Goal: Find specific page/section: Find specific page/section

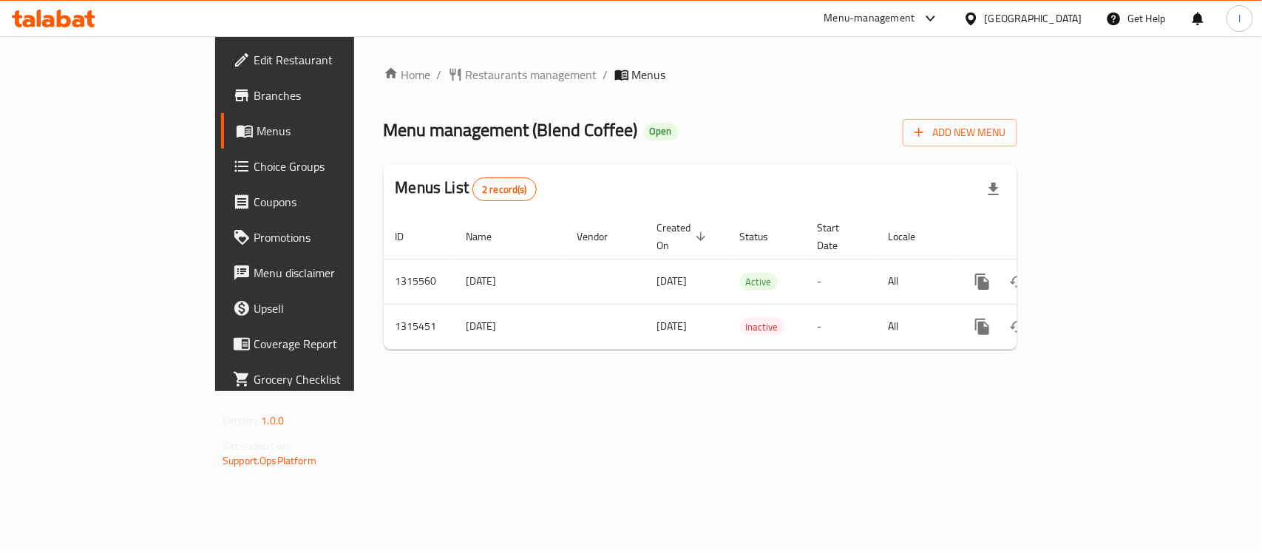
click at [384, 85] on div "Home / Restaurants management / Menus Menu management ( Blend Coffee ) Open Add…" at bounding box center [700, 214] width 633 height 296
click at [466, 66] on span "Restaurants management" at bounding box center [532, 75] width 132 height 18
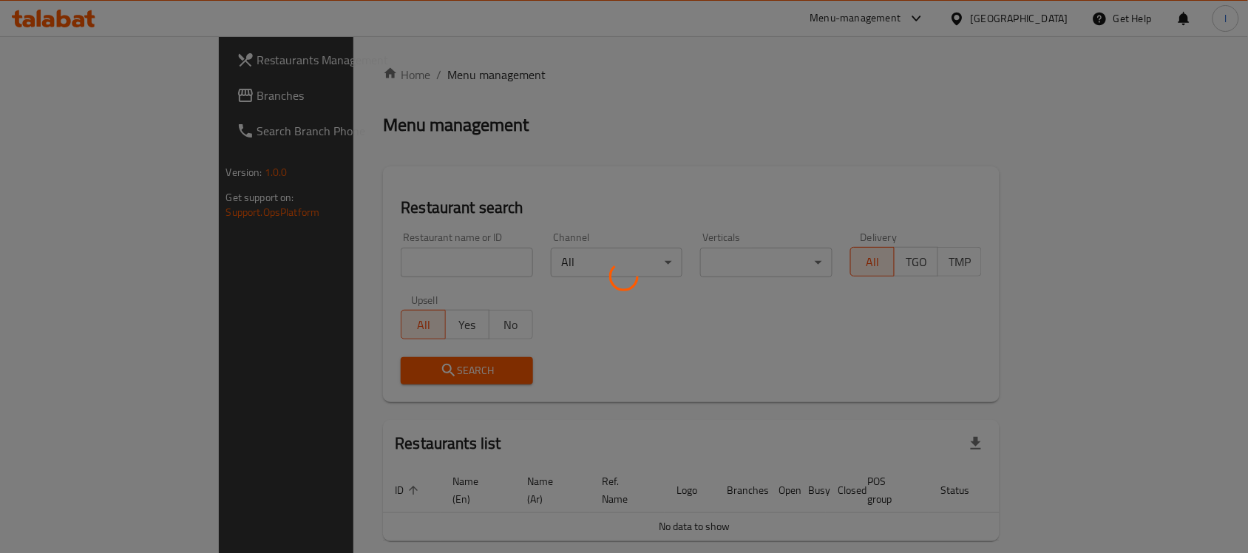
click at [337, 254] on div at bounding box center [624, 276] width 1248 height 553
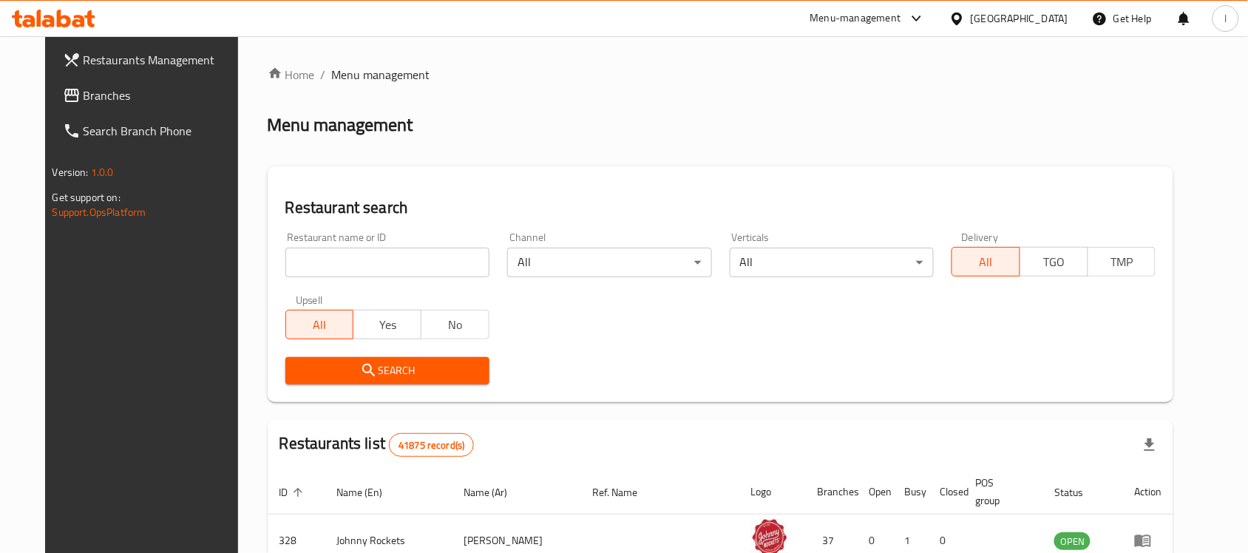
click at [285, 263] on input "search" at bounding box center [387, 263] width 204 height 30
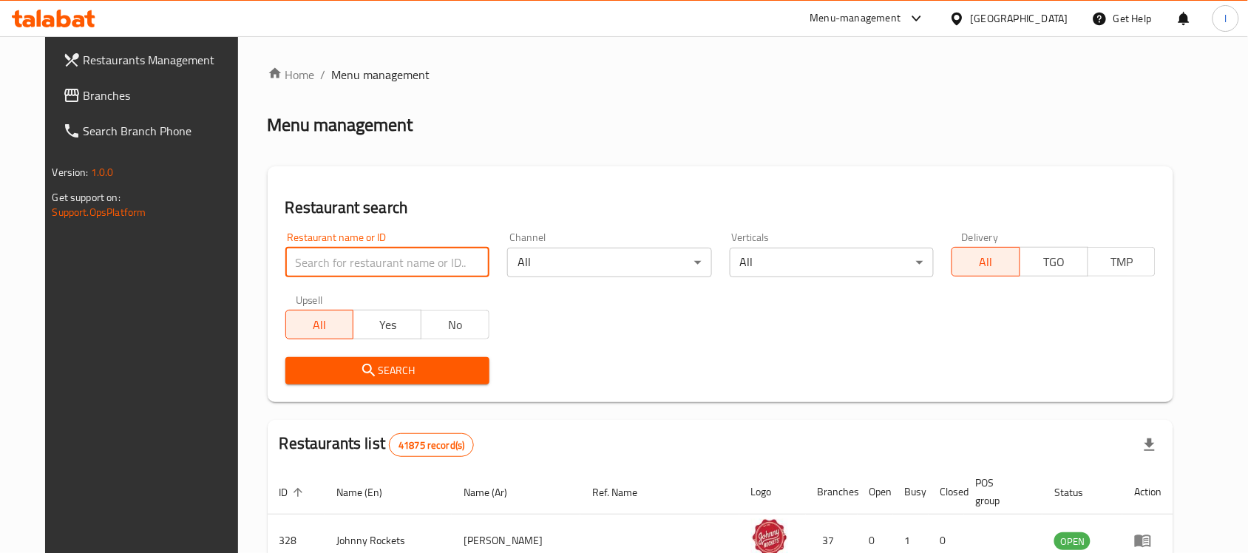
paste input "707281"
type input "707281"
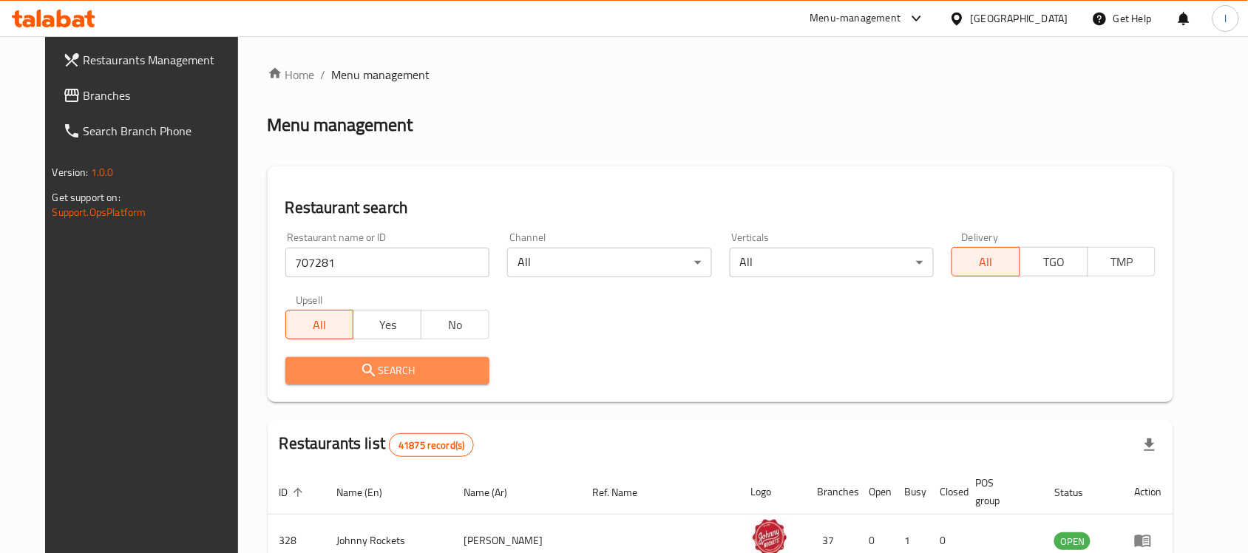
click at [322, 357] on button "Search" at bounding box center [387, 370] width 204 height 27
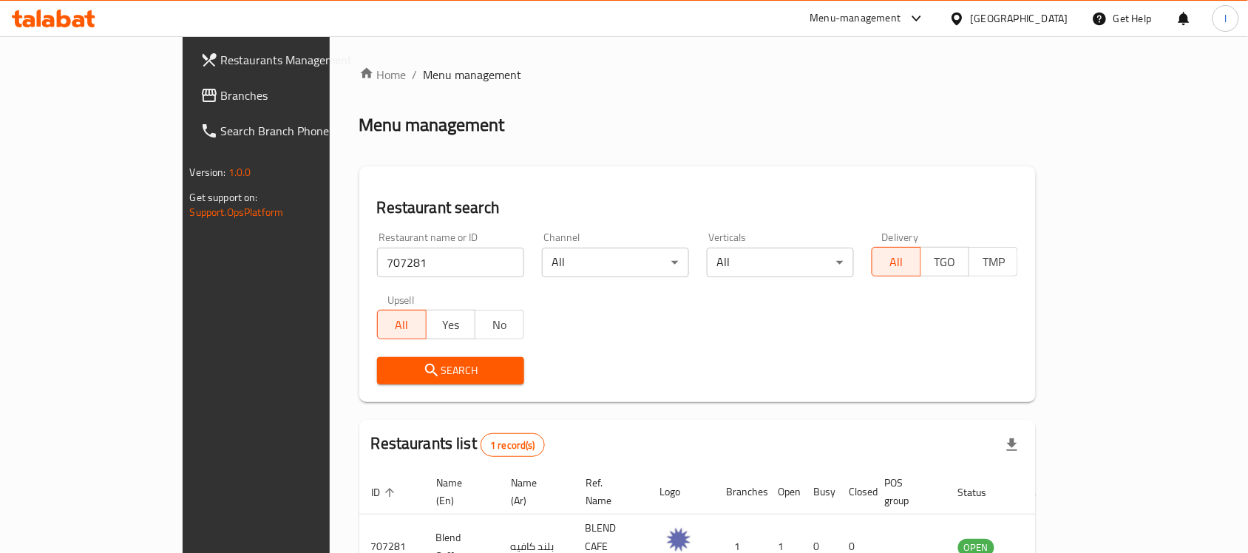
click at [221, 93] on span "Branches" at bounding box center [300, 95] width 158 height 18
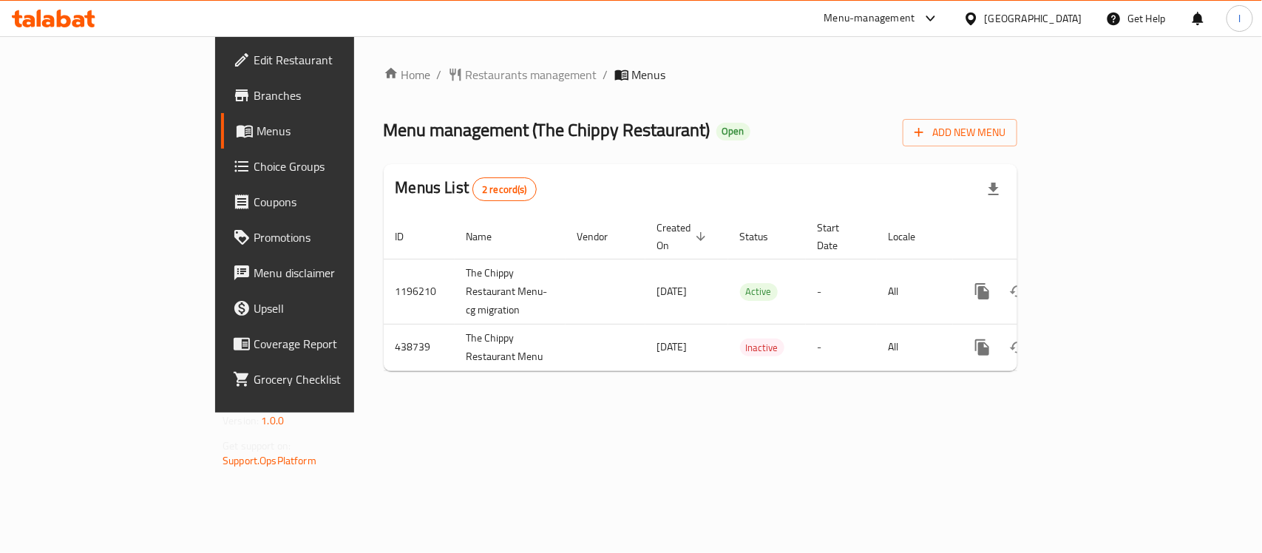
click at [829, 75] on ol "Home / Restaurants management / Menus" at bounding box center [700, 75] width 633 height 18
click at [466, 80] on span "Restaurants management" at bounding box center [532, 75] width 132 height 18
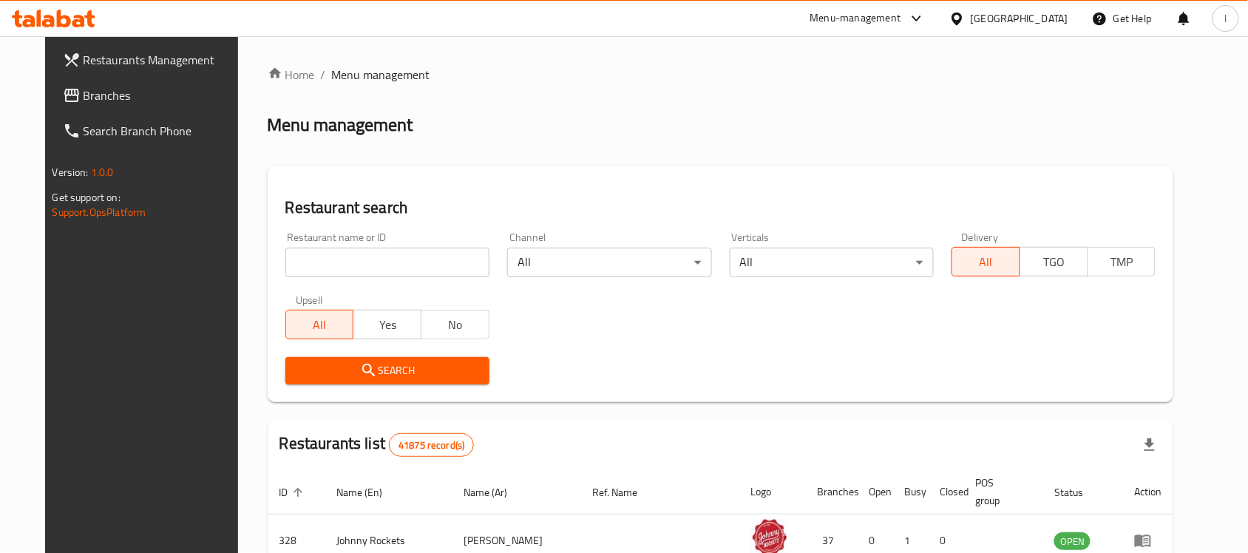
click at [351, 260] on input "search" at bounding box center [387, 263] width 204 height 30
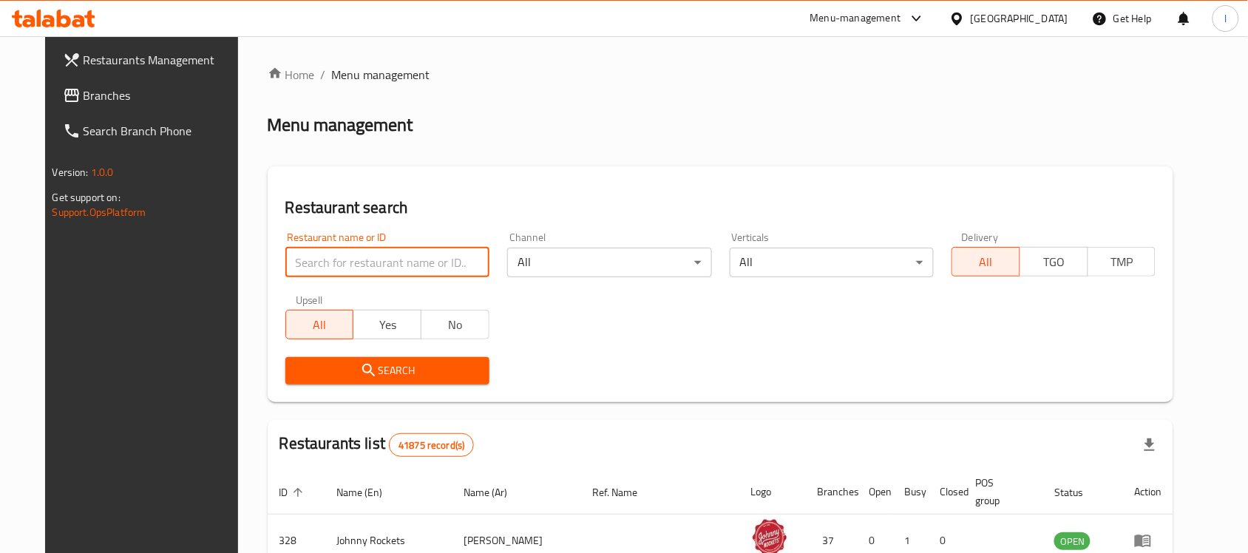
paste input "632772"
type input "632772"
click button "Search" at bounding box center [387, 370] width 204 height 27
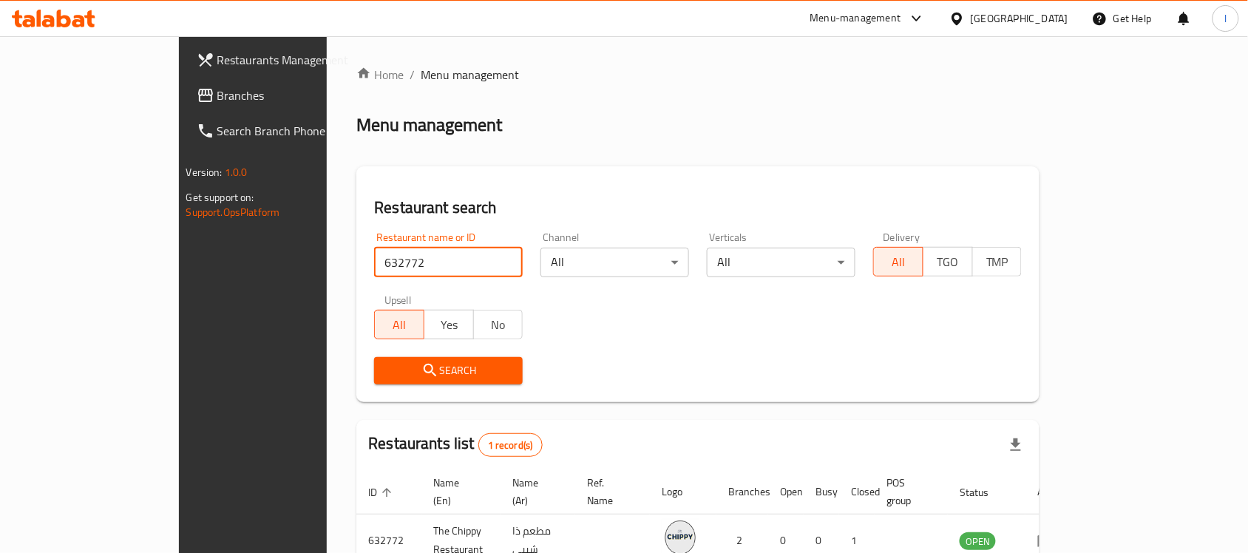
scroll to position [78, 0]
